Goal: Communication & Community: Participate in discussion

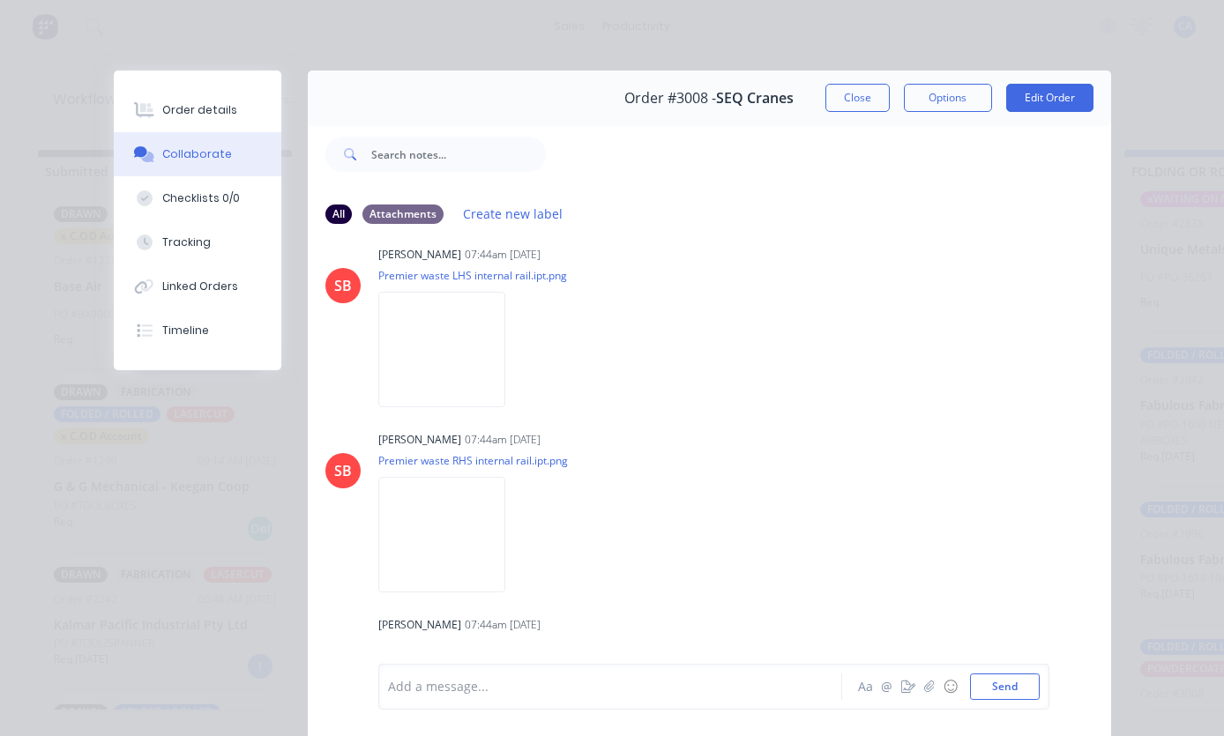
scroll to position [1811, 0]
click at [1, 552] on div "Order details Collaborate Checklists 0/0 Tracking Linked Orders Timeline Order …" at bounding box center [612, 368] width 1224 height 736
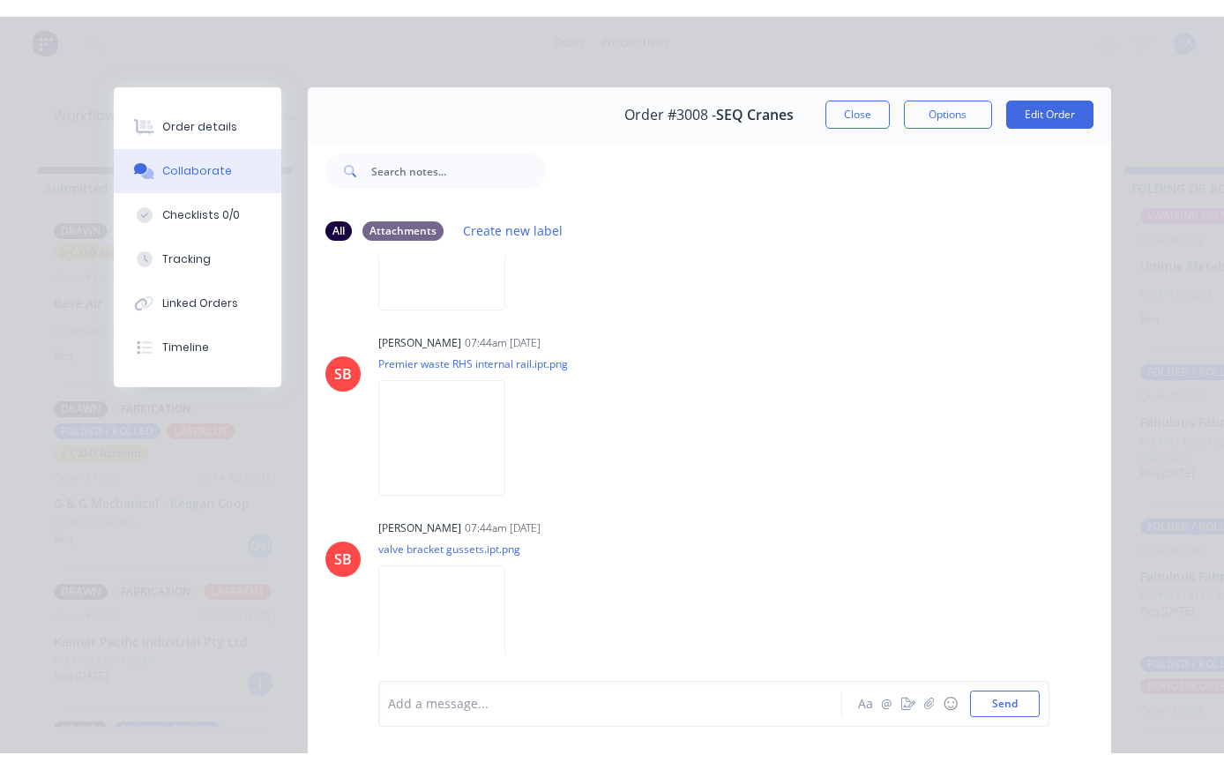
scroll to position [1927, 0]
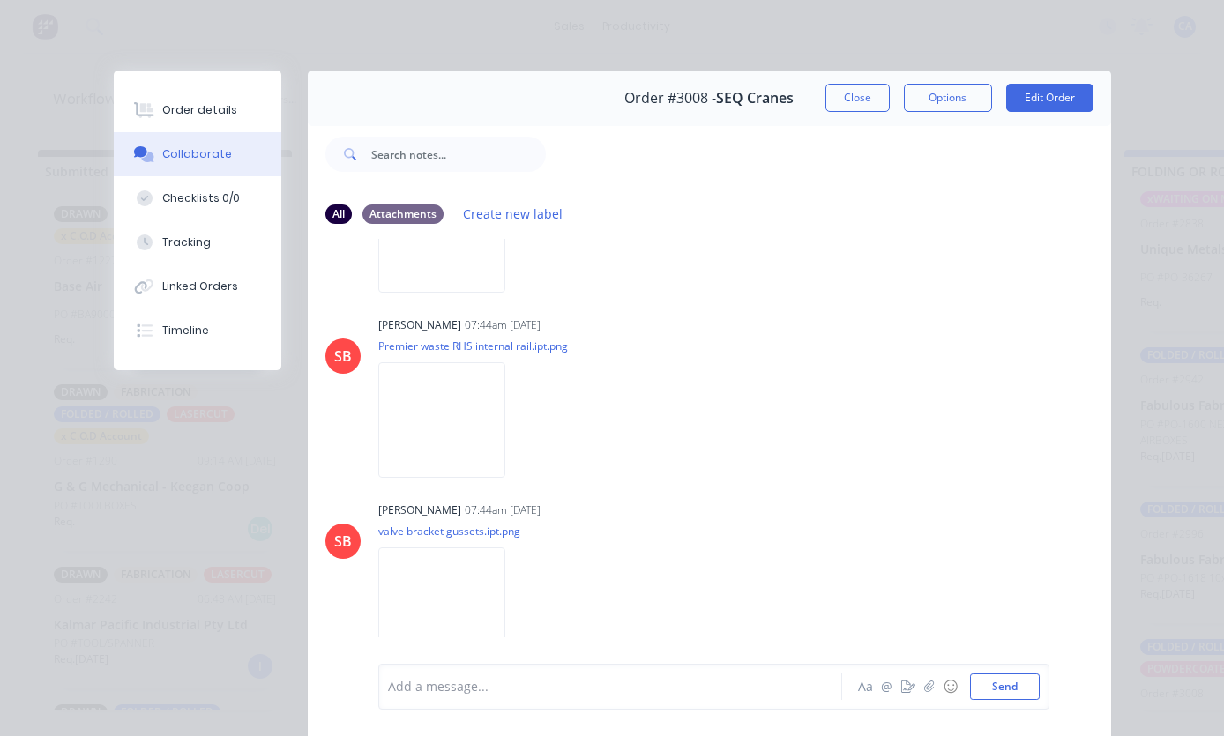
click at [425, 293] on img at bounding box center [441, 234] width 127 height 115
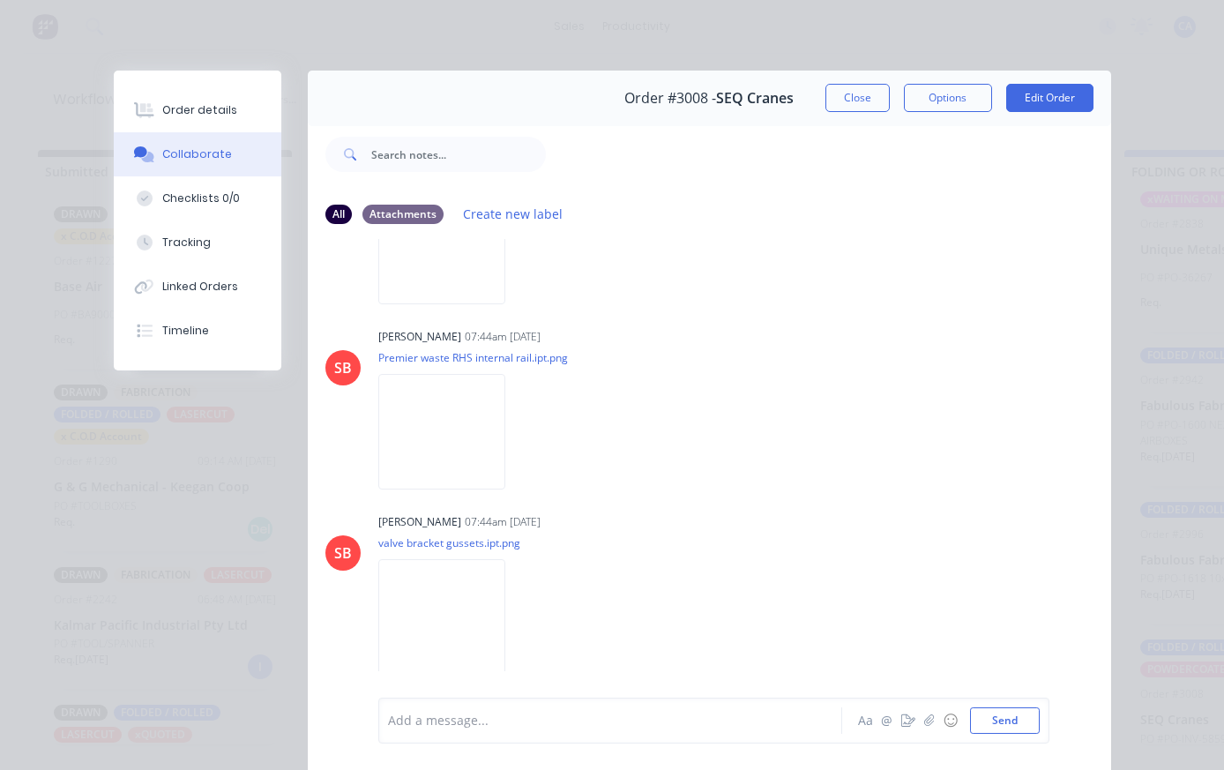
scroll to position [1915, 0]
click at [1205, 127] on div "Order details Collaborate Checklists 0/0 Tracking Linked Orders Timeline Order …" at bounding box center [612, 385] width 1224 height 770
click at [38, 48] on div "Order details Collaborate Checklists 0/0 Tracking Linked Orders Timeline Order …" at bounding box center [612, 385] width 1224 height 770
click at [844, 109] on button "Close" at bounding box center [857, 98] width 64 height 28
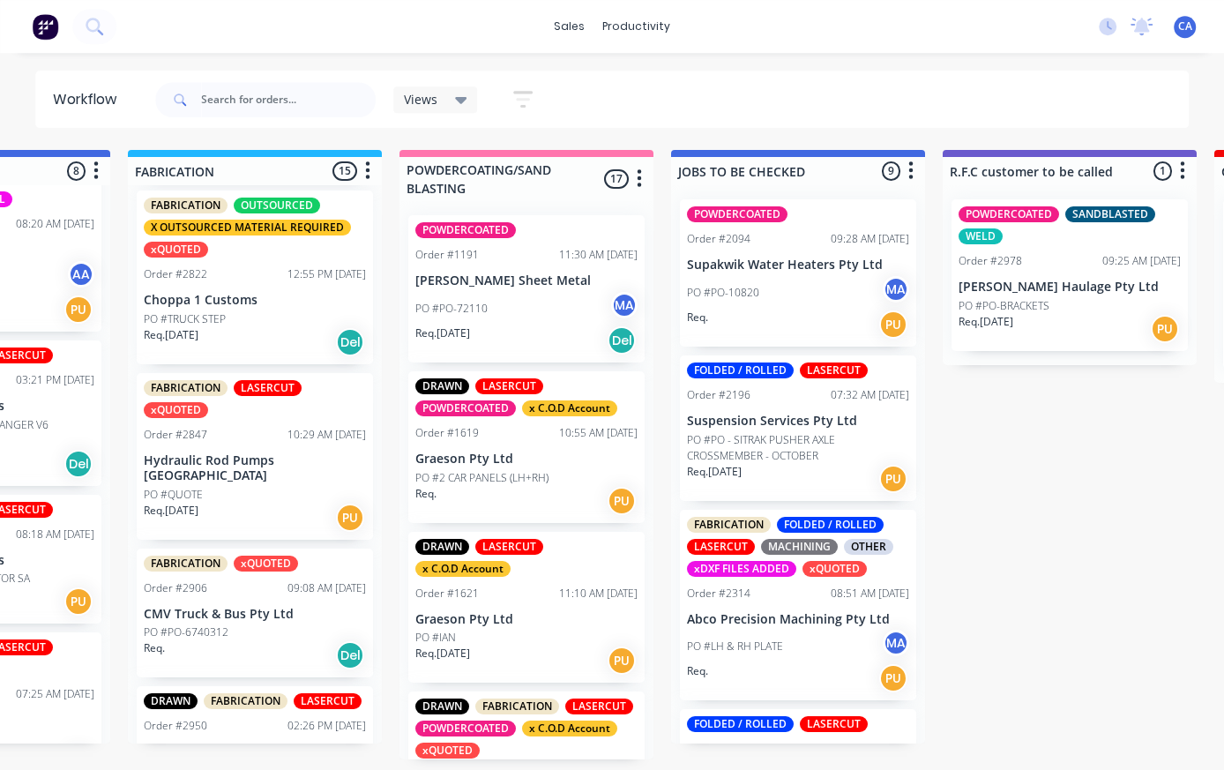
scroll to position [0, 1268]
click at [855, 589] on div "08:51 AM [DATE]" at bounding box center [869, 593] width 78 height 16
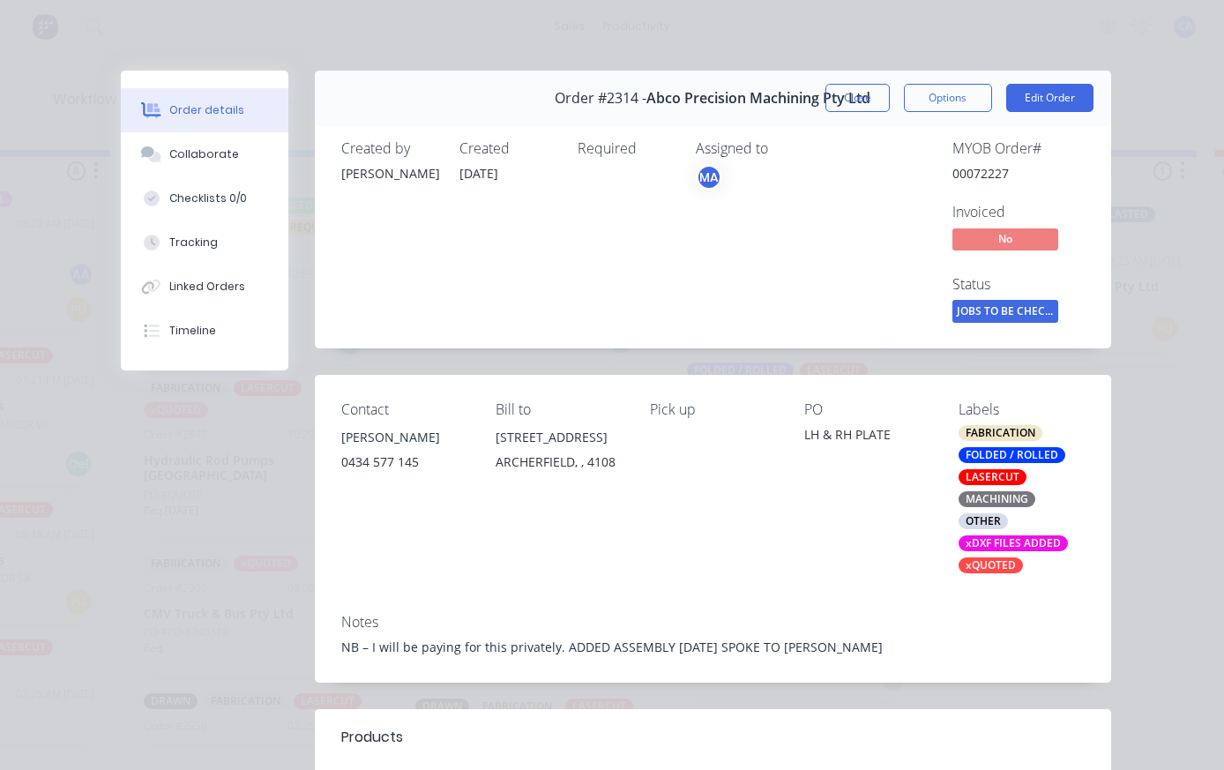
click at [850, 104] on button "Close" at bounding box center [857, 98] width 64 height 28
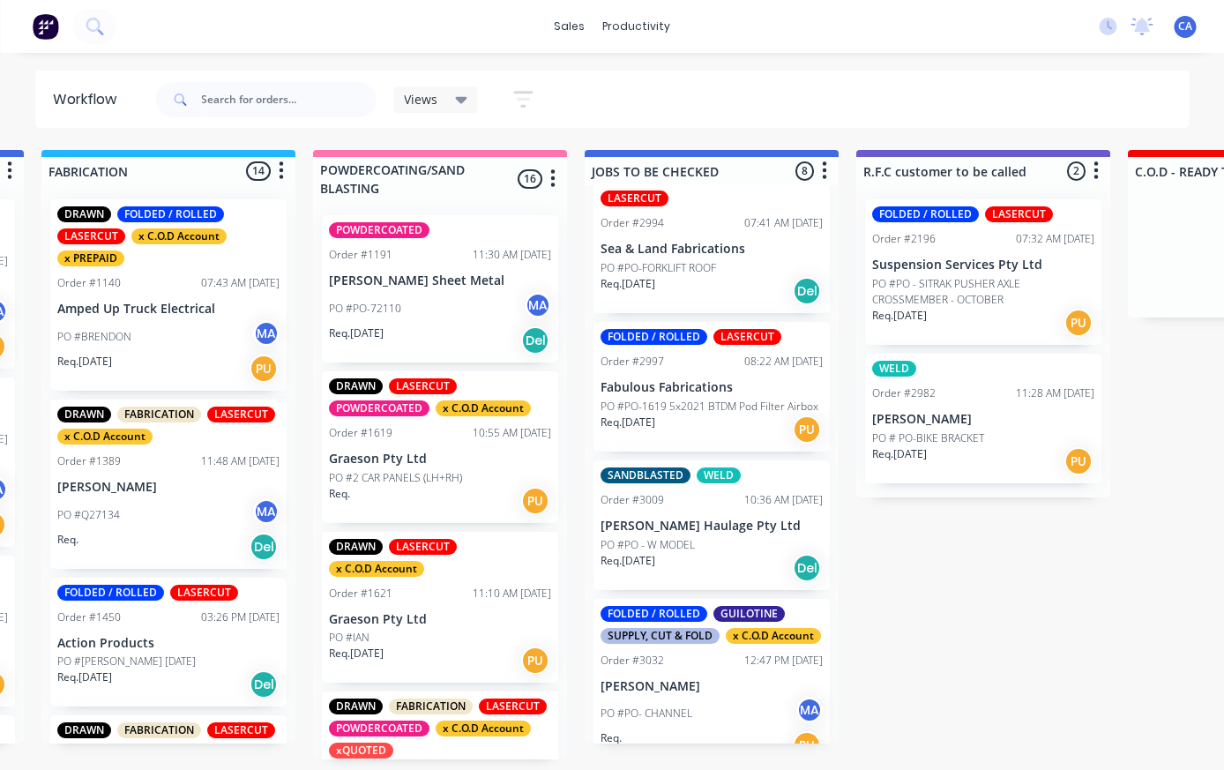
scroll to position [646, 0]
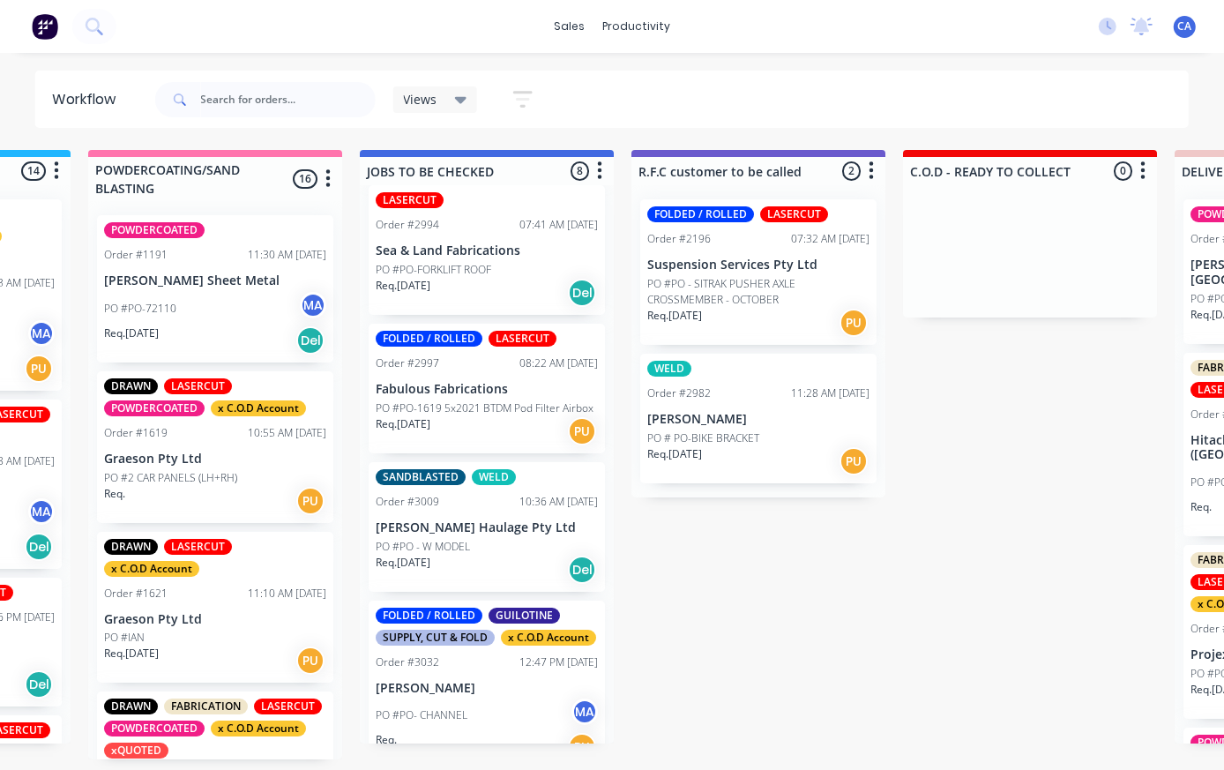
click at [804, 433] on div "PO # PO-BIKE BRACKET" at bounding box center [758, 438] width 222 height 16
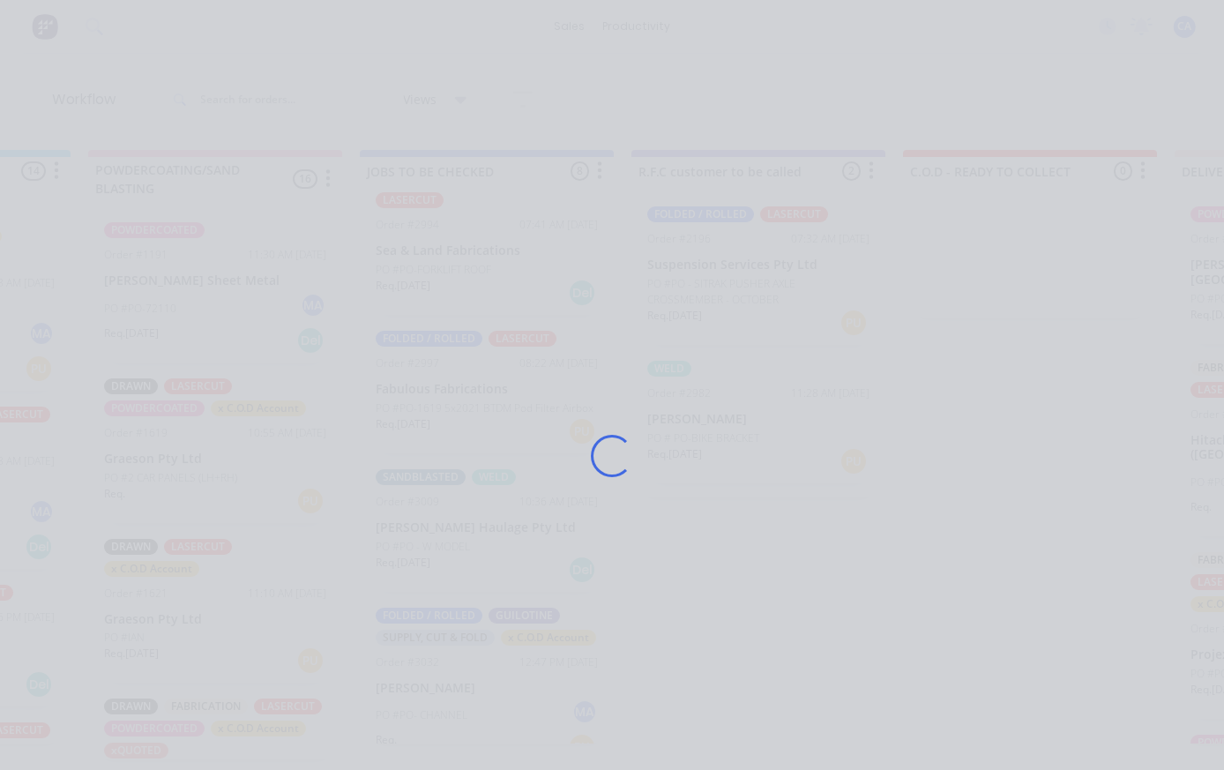
scroll to position [0, 1579]
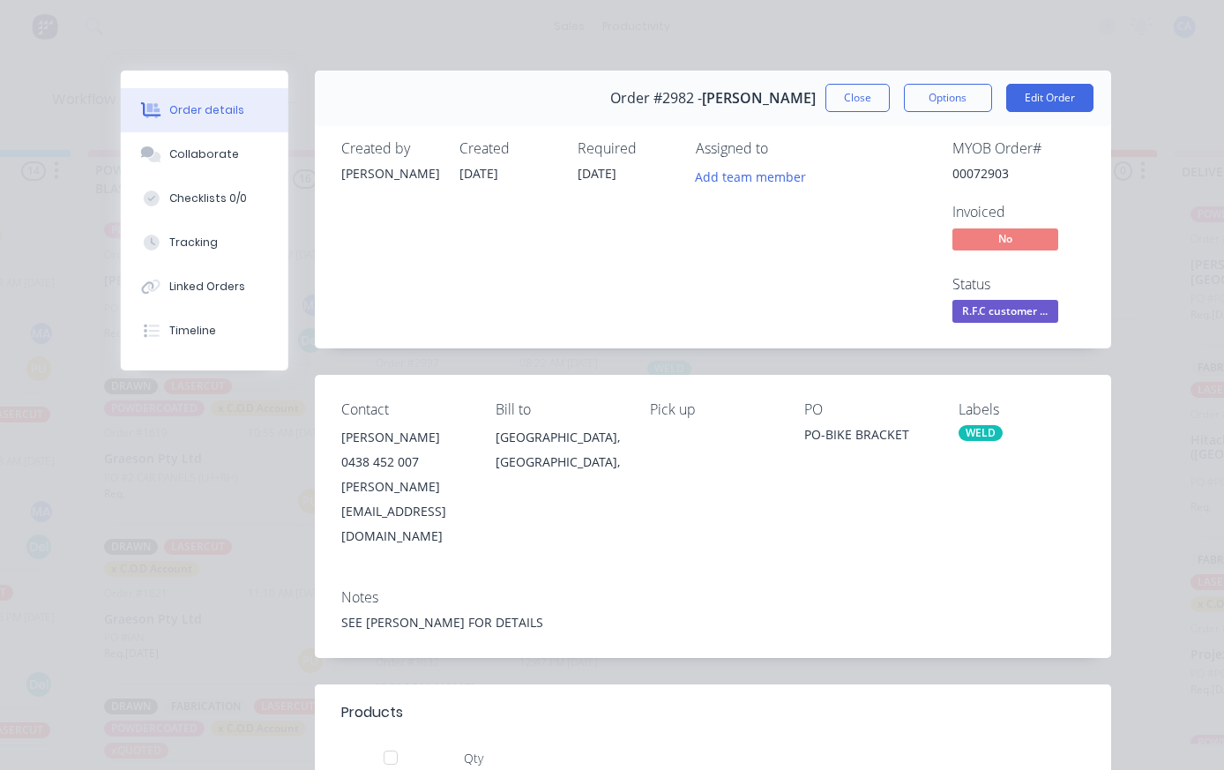
click at [177, 159] on div "Collaborate" at bounding box center [204, 154] width 70 height 16
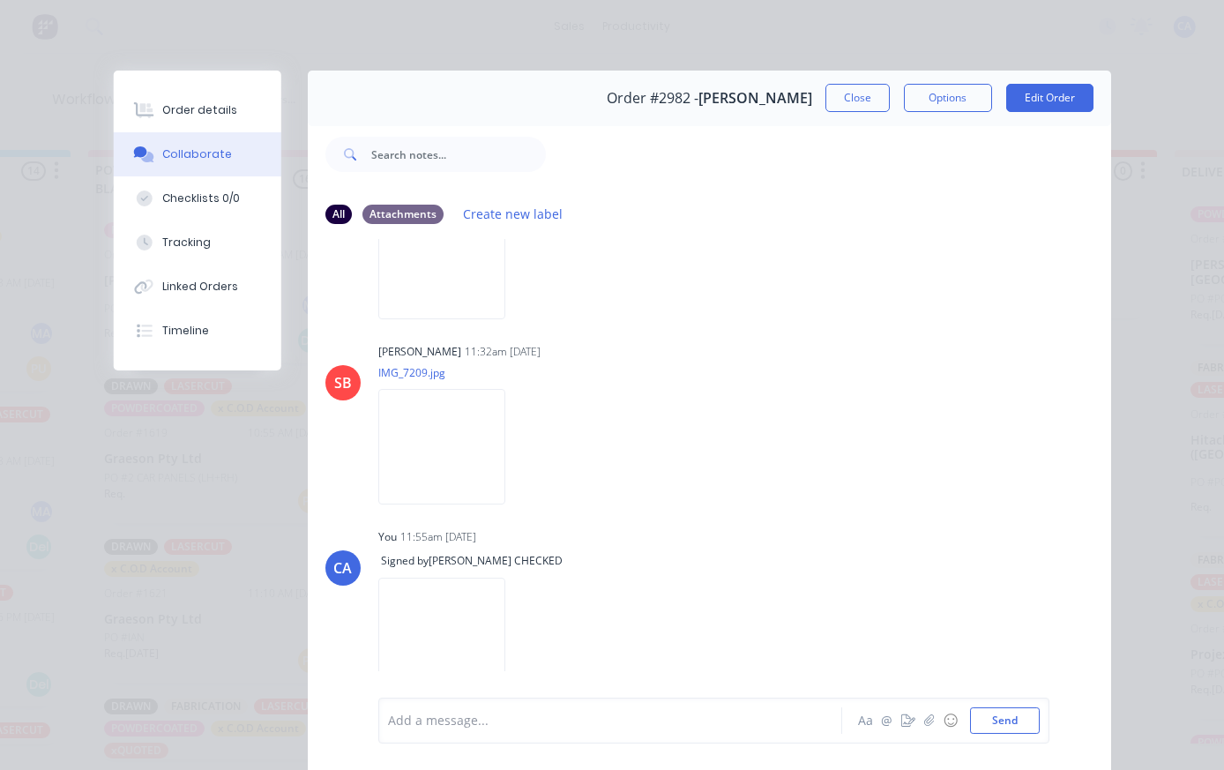
scroll to position [295, 0]
click at [931, 718] on icon "button" at bounding box center [928, 720] width 11 height 12
click at [1009, 724] on button "Send" at bounding box center [1005, 720] width 70 height 26
click at [835, 93] on button "Close" at bounding box center [857, 98] width 64 height 28
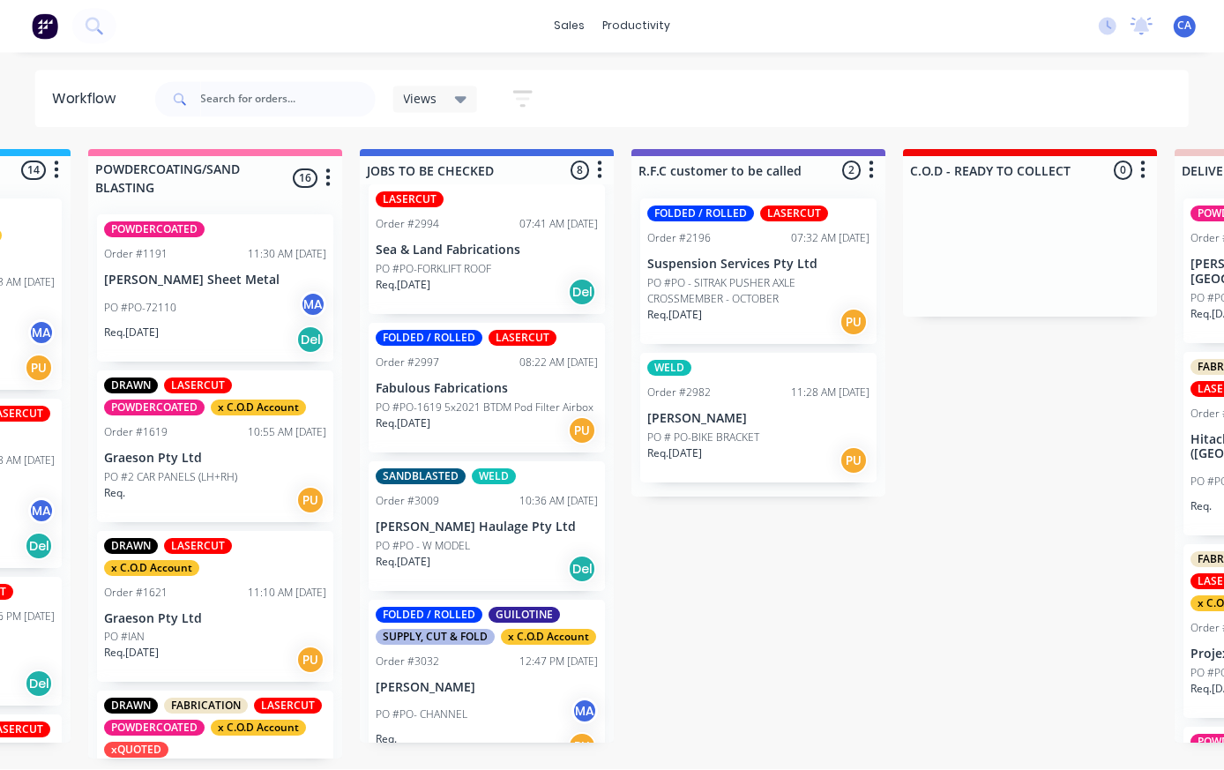
scroll to position [25, 1579]
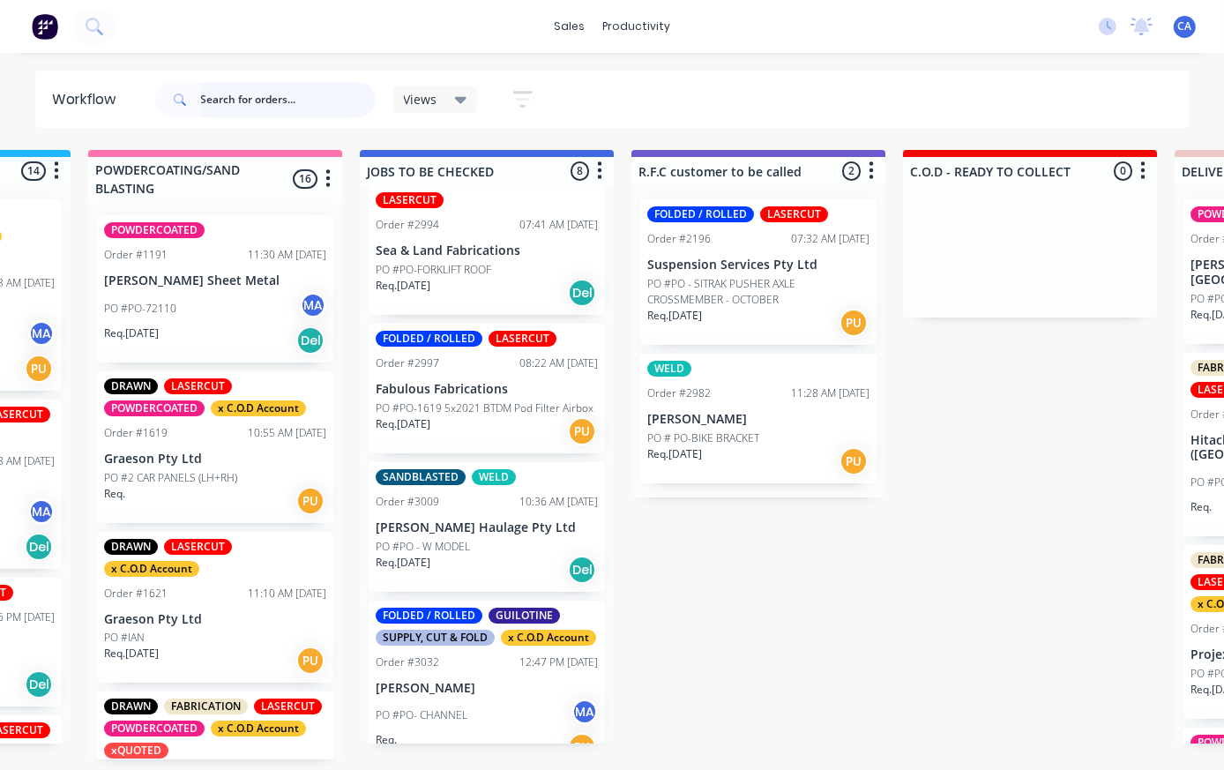
click at [259, 101] on input "text" at bounding box center [288, 99] width 175 height 35
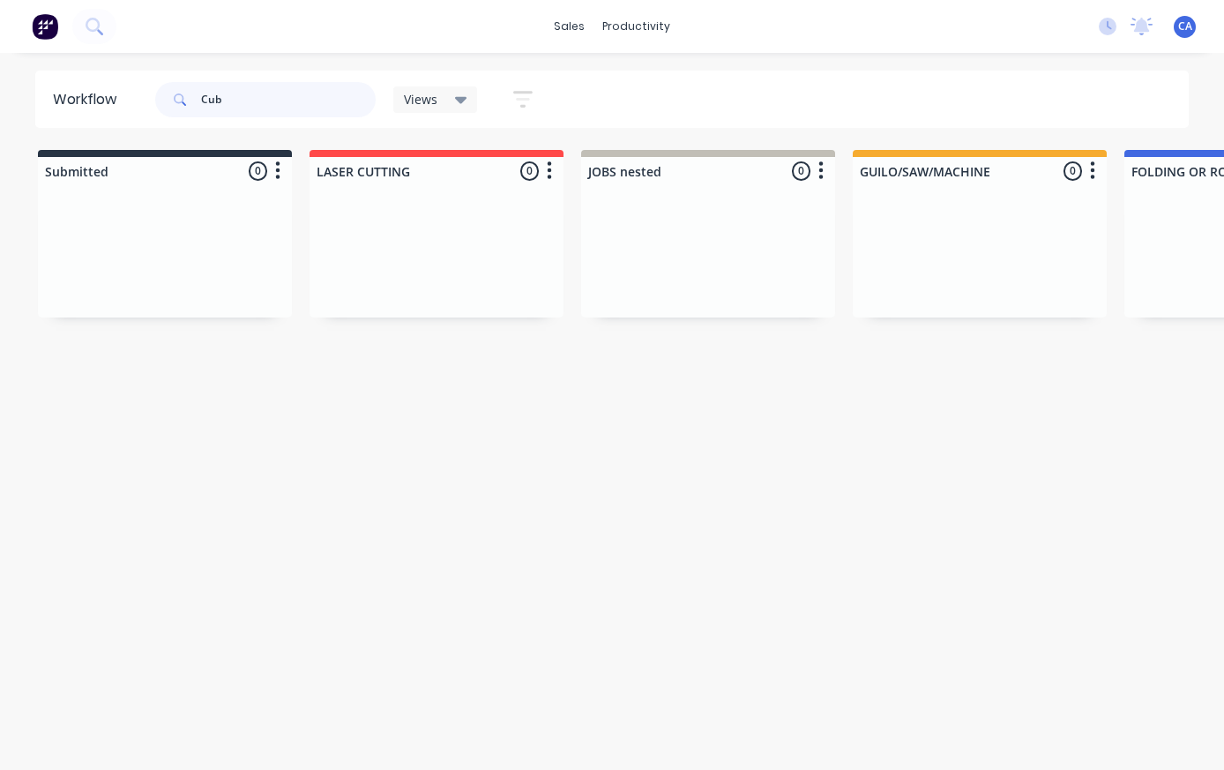
click at [313, 86] on input "Cub" at bounding box center [288, 99] width 175 height 35
click at [286, 101] on input "Cub" at bounding box center [288, 99] width 175 height 35
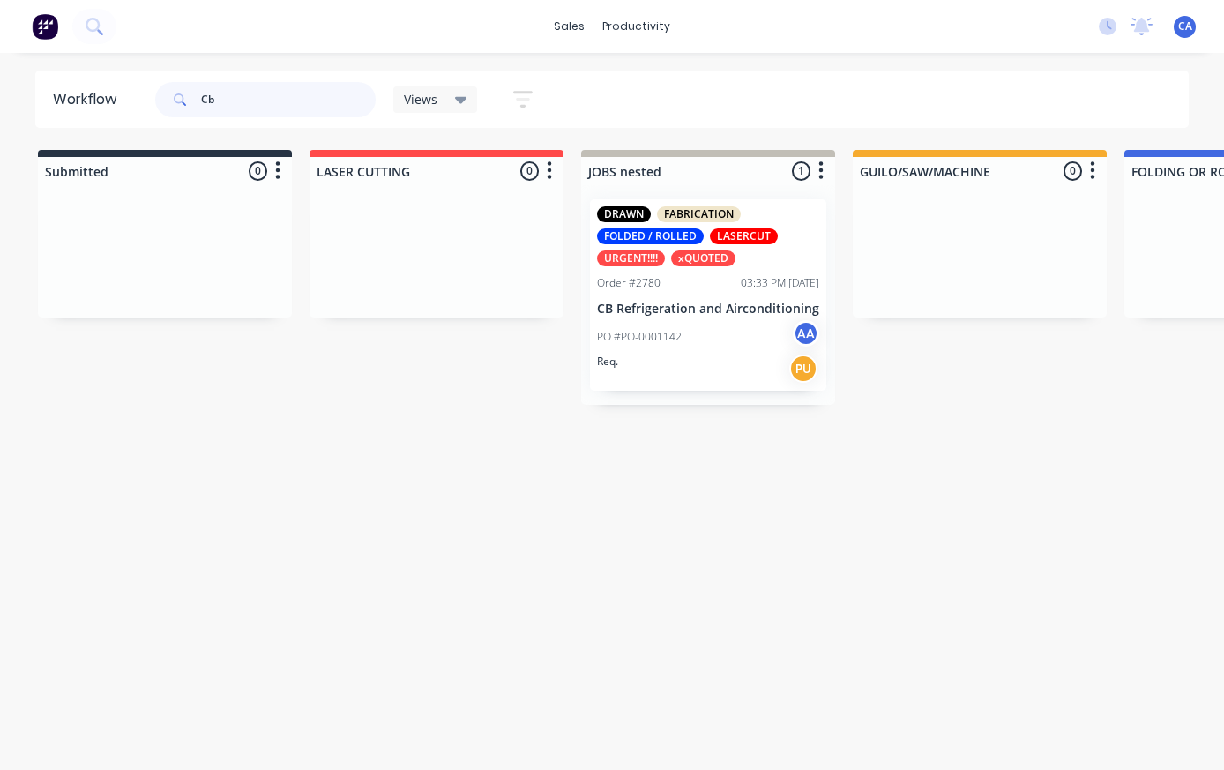
type input "Cb"
click at [740, 272] on div "DRAWN FABRICATION FOLDED / ROLLED LASERCUT URGENT!!!! xQUOTED Order #2780 03:33…" at bounding box center [708, 294] width 236 height 191
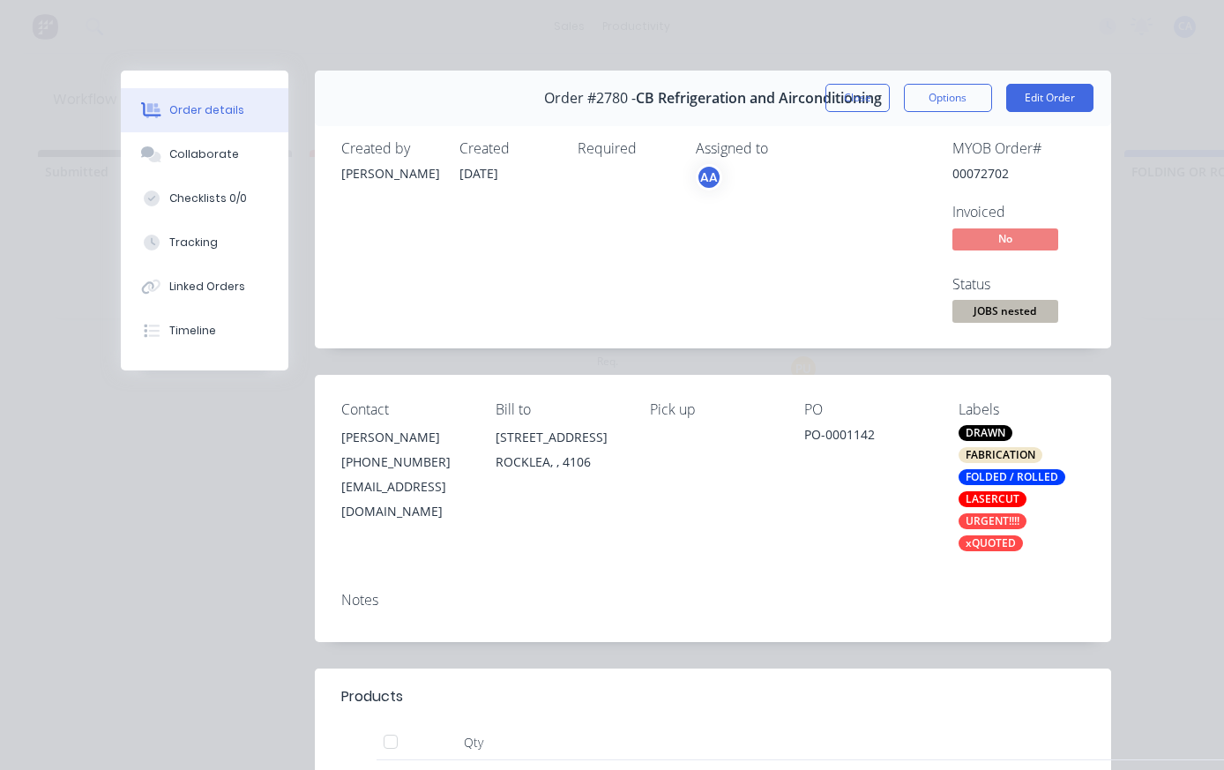
click at [217, 157] on div "Collaborate" at bounding box center [204, 154] width 70 height 16
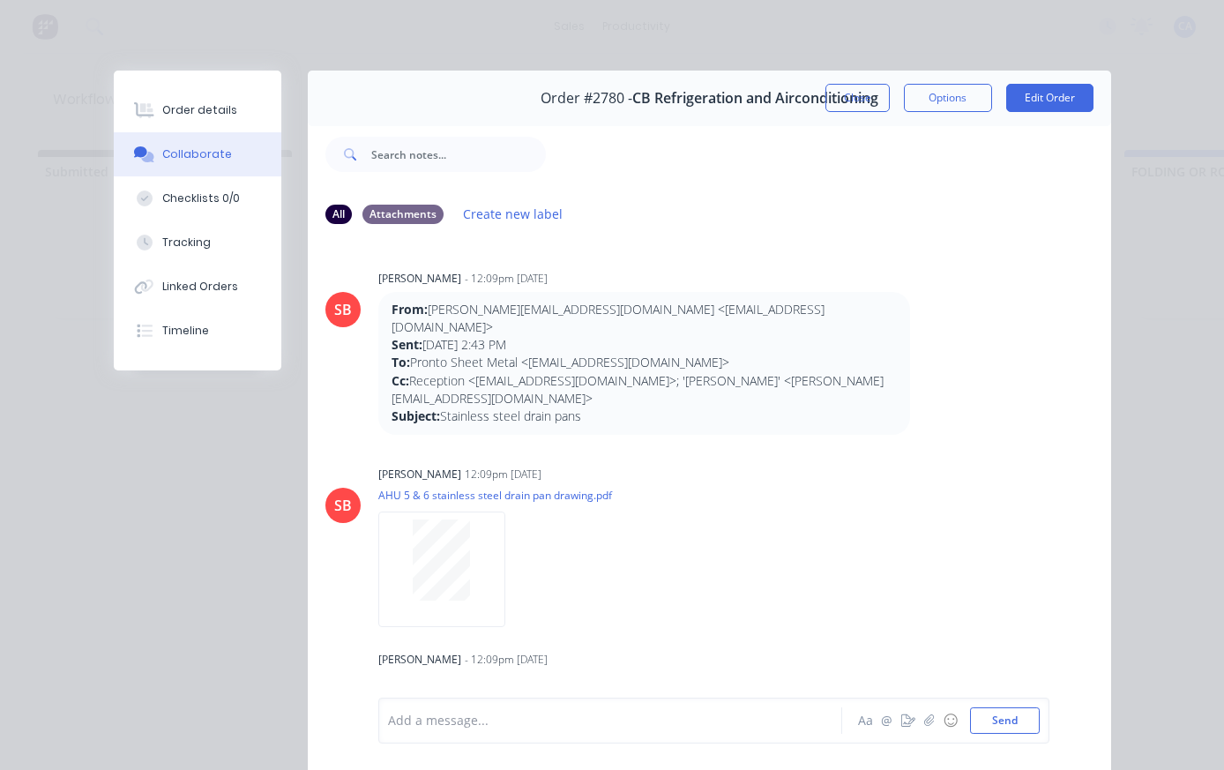
click at [925, 728] on button "button" at bounding box center [929, 720] width 21 height 21
click at [1022, 730] on button "Send" at bounding box center [1005, 720] width 70 height 26
click at [929, 721] on icon "button" at bounding box center [928, 720] width 11 height 12
click at [1020, 710] on button "Send" at bounding box center [1005, 720] width 70 height 26
